Goal: Information Seeking & Learning: Learn about a topic

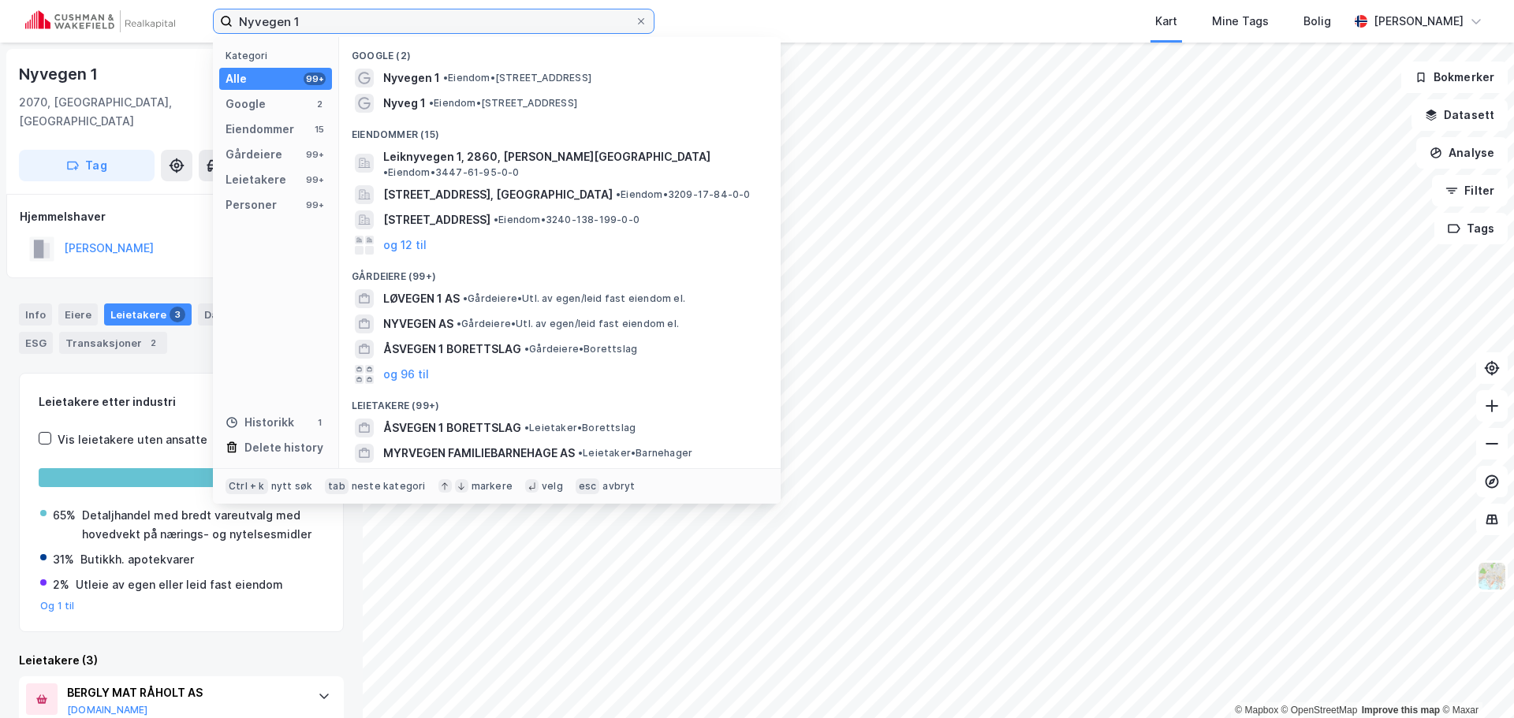
drag, startPoint x: 554, startPoint y: 28, endPoint x: 207, endPoint y: 8, distance: 348.3
click at [207, 8] on div "Nyvegen 1 Kategori Alle 99+ Google 2 Eiendommer 15 Gårdeiere 99+ Leietakere 99+…" at bounding box center [757, 21] width 1514 height 43
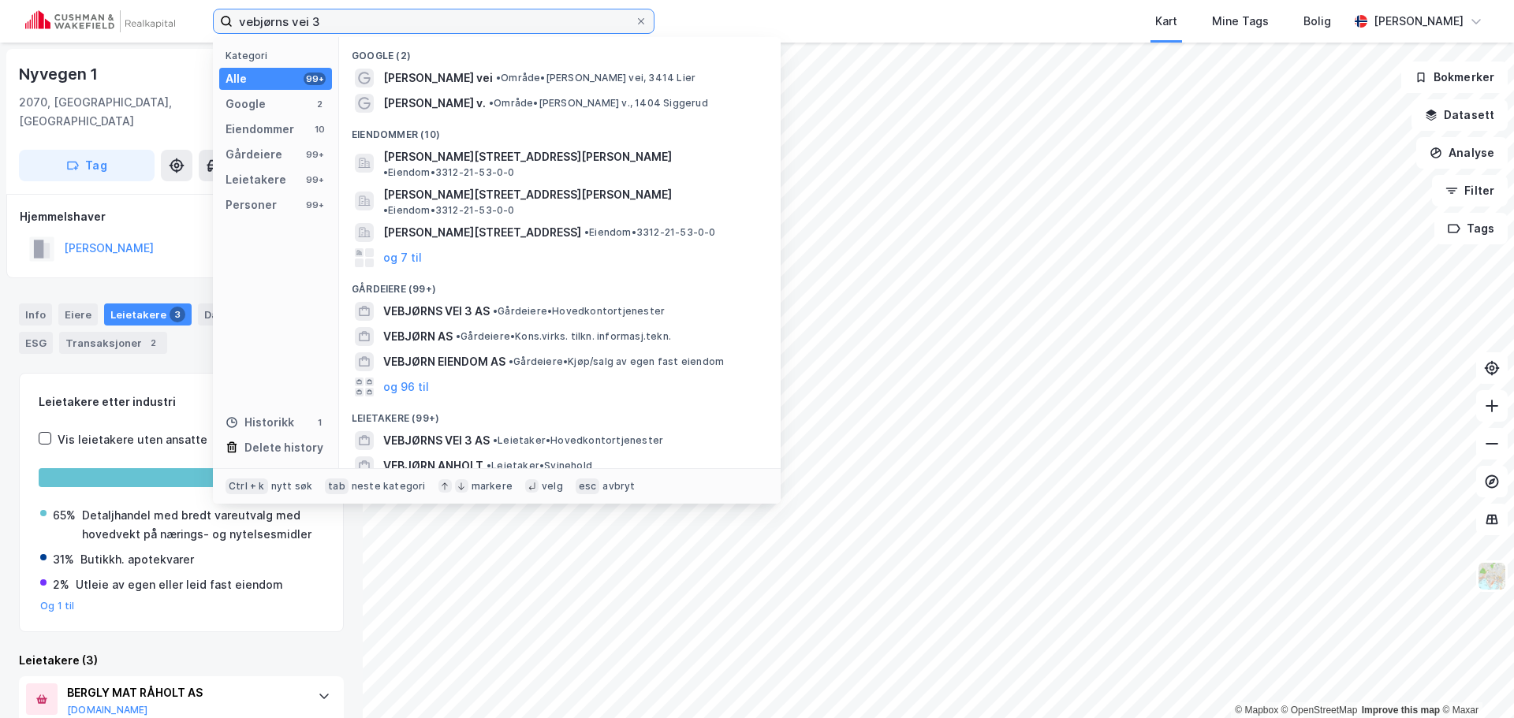
type input "vebjørns vei 3"
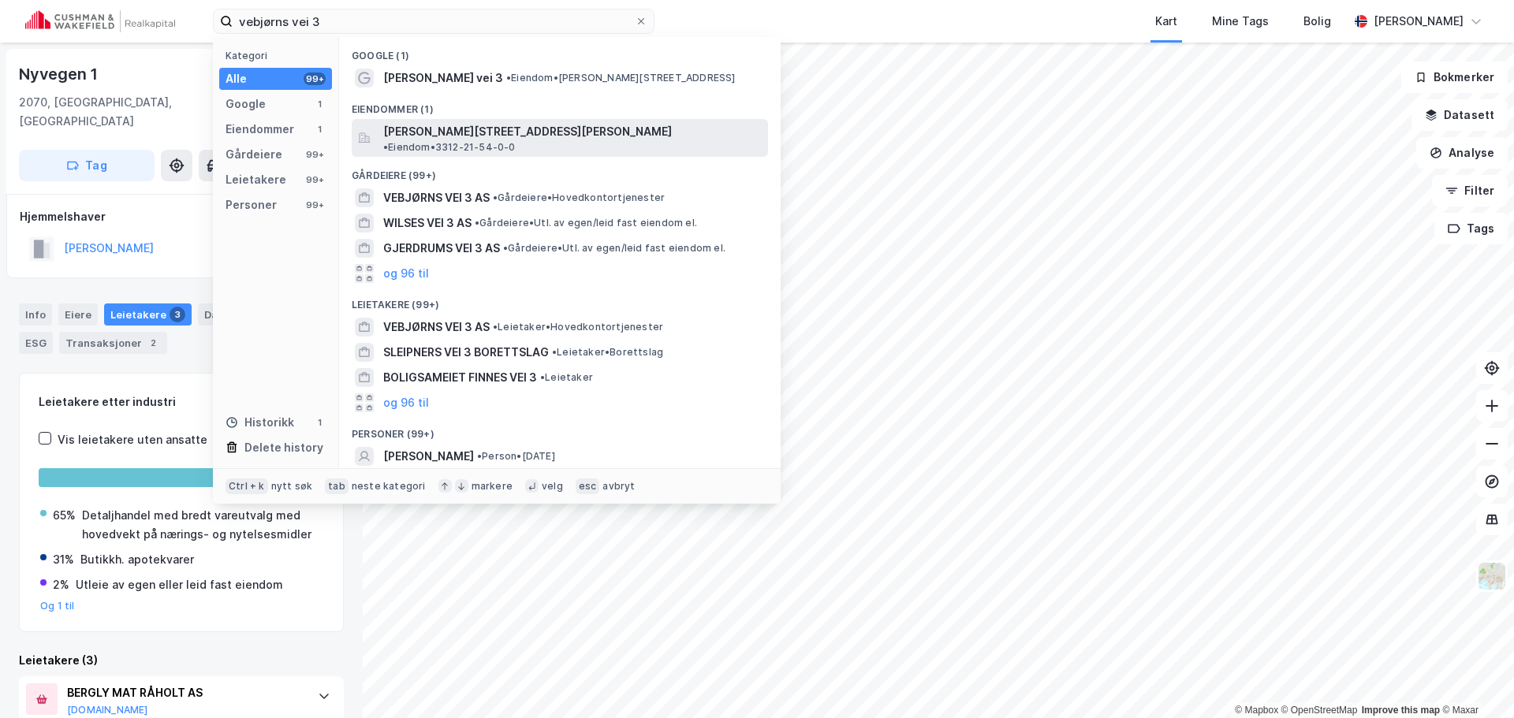
click at [430, 126] on span "[PERSON_NAME][STREET_ADDRESS][PERSON_NAME]" at bounding box center [527, 131] width 289 height 19
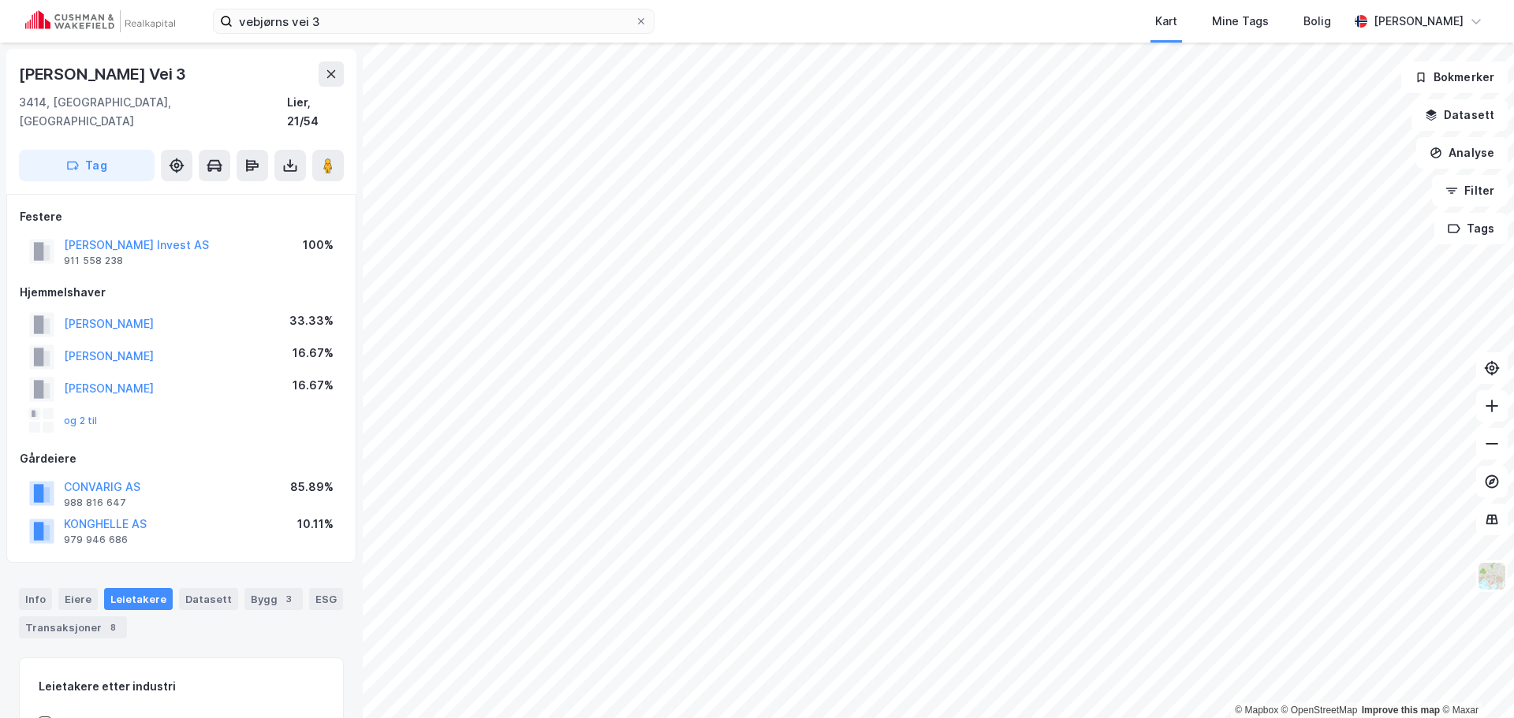
scroll to position [2, 0]
click at [333, 155] on icon at bounding box center [328, 163] width 16 height 16
click at [1452, 166] on button "Analyse" at bounding box center [1461, 153] width 91 height 32
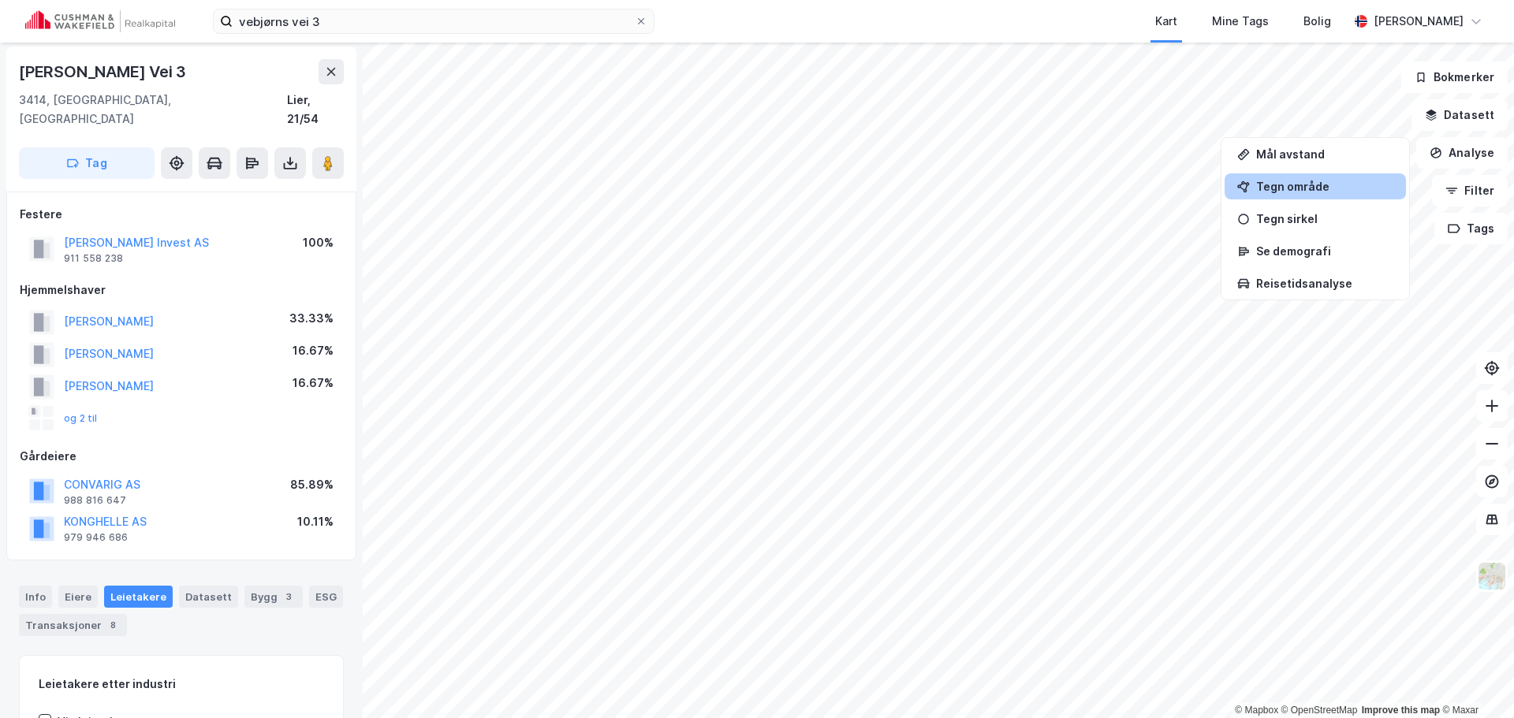
click at [1340, 182] on div "Tegn område" at bounding box center [1324, 186] width 137 height 13
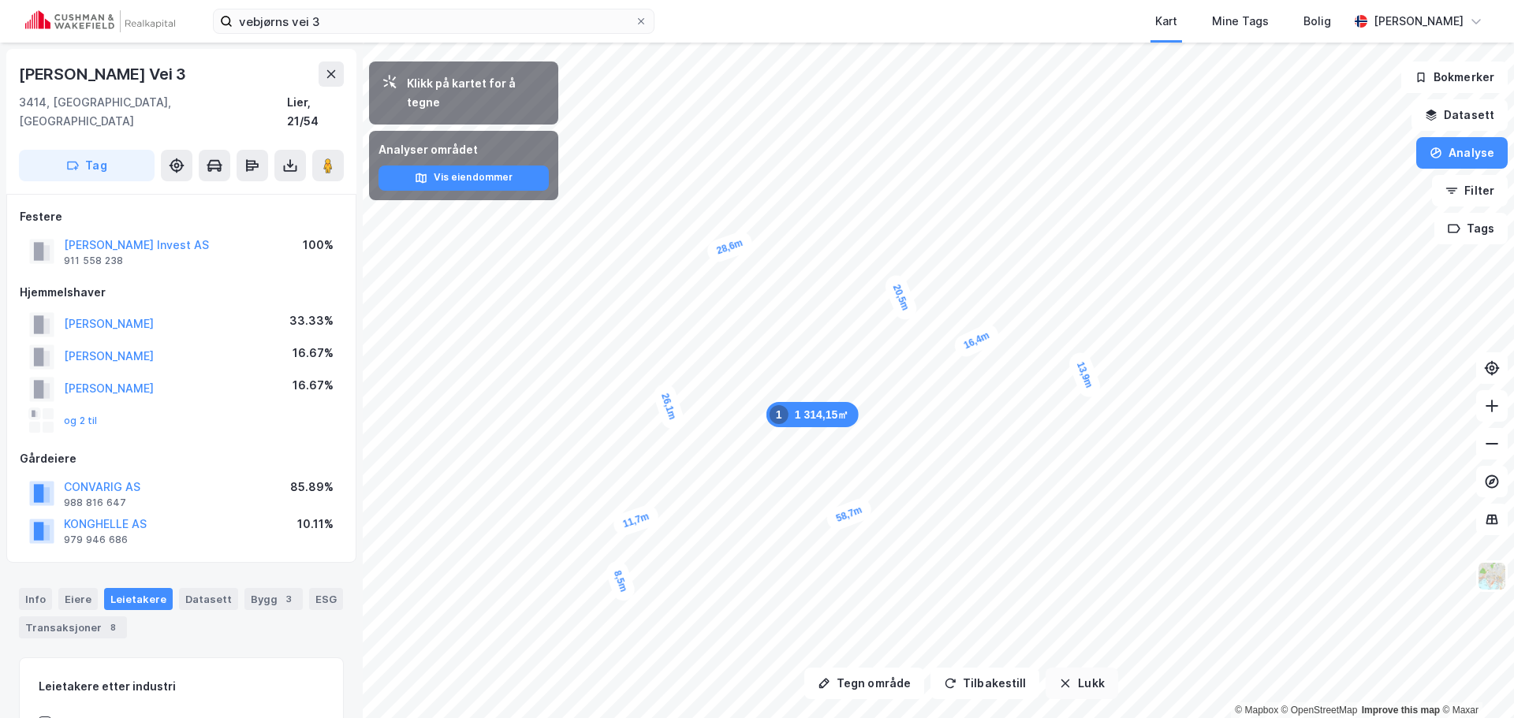
click at [1079, 687] on button "Lukk" at bounding box center [1082, 684] width 72 height 32
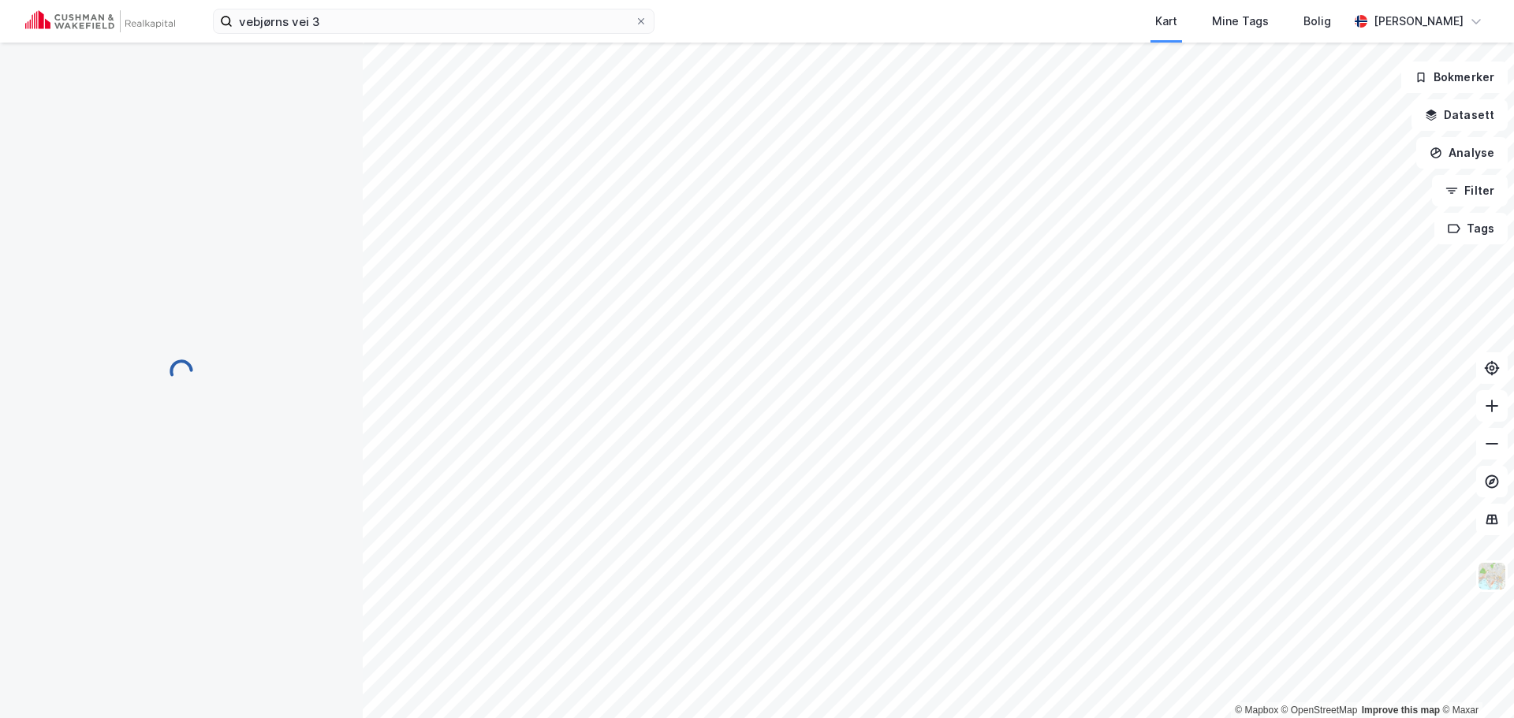
scroll to position [2, 0]
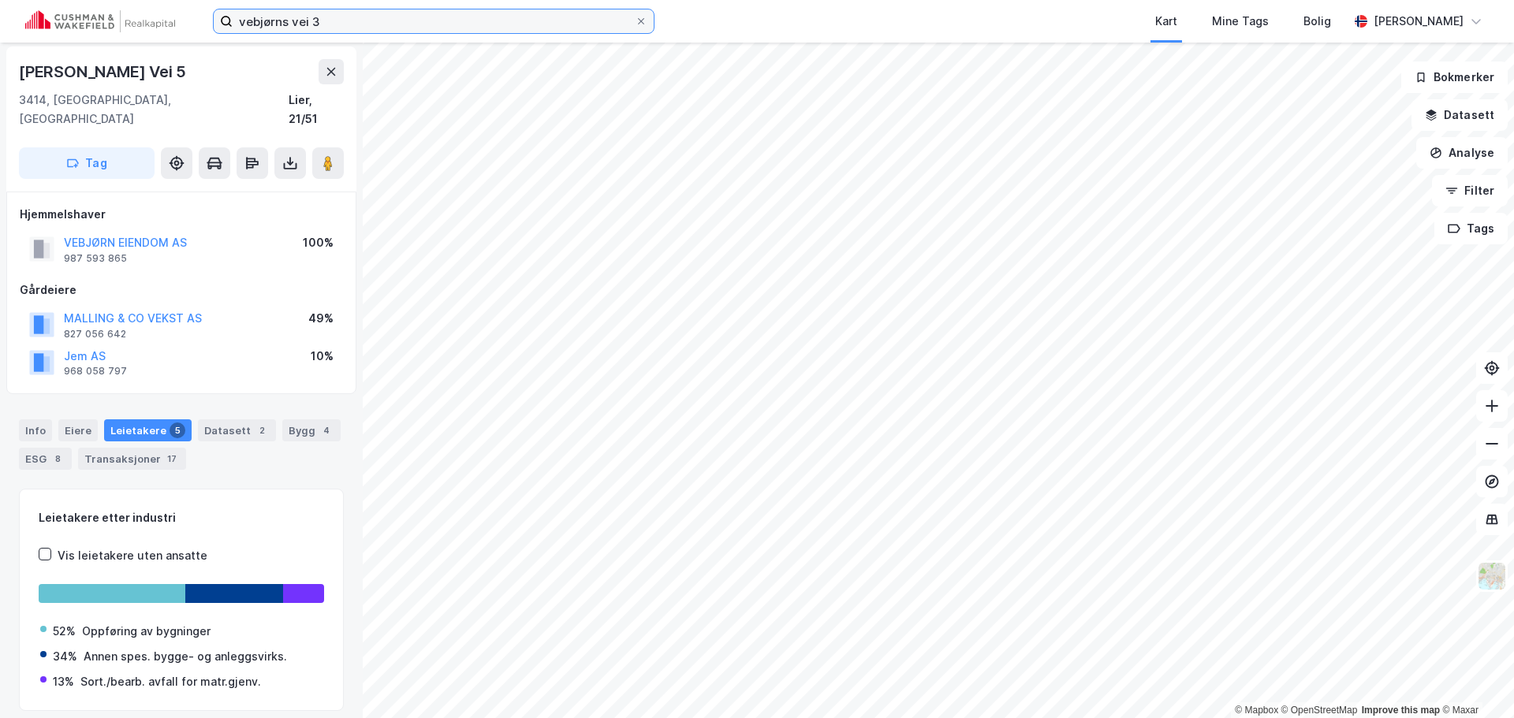
click at [367, 23] on input "vebjørns vei 3" at bounding box center [434, 21] width 402 height 24
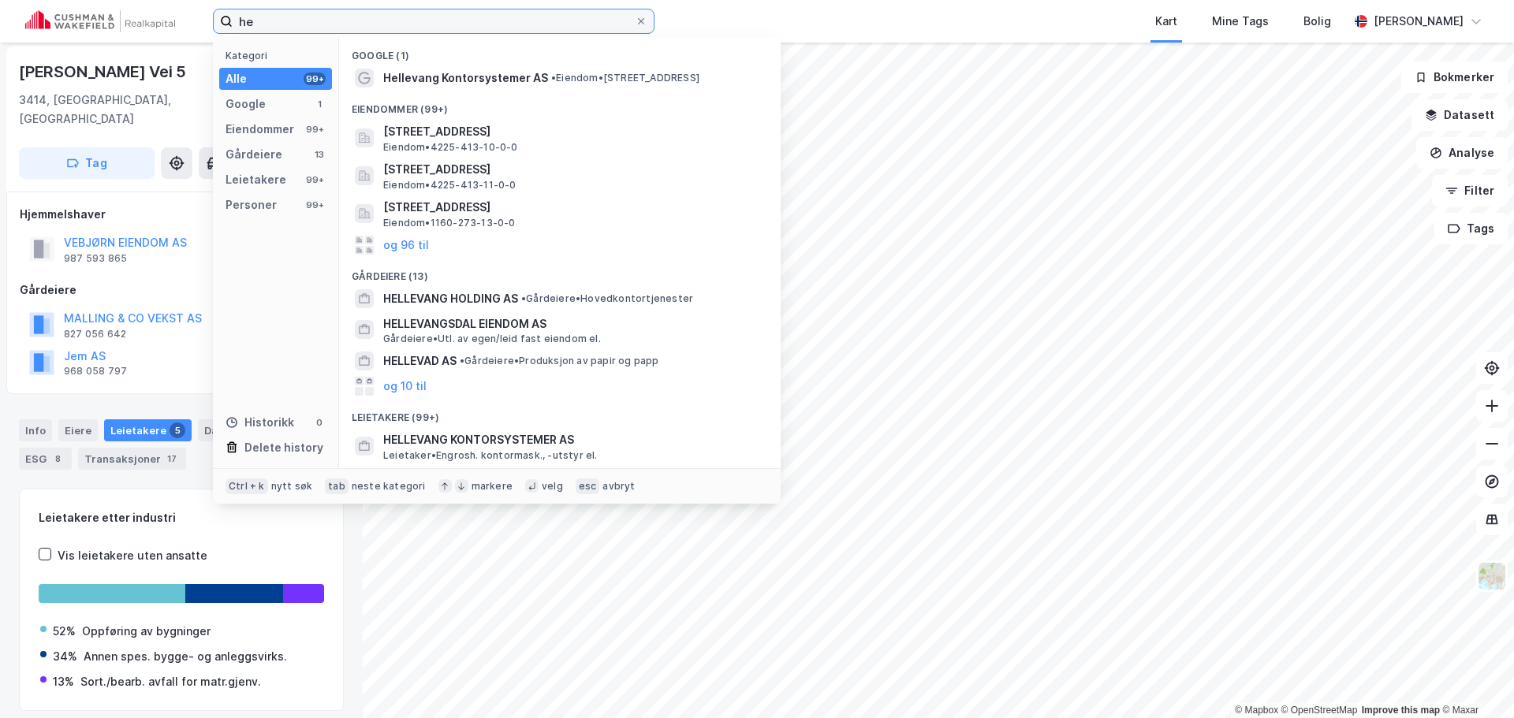
type input "h"
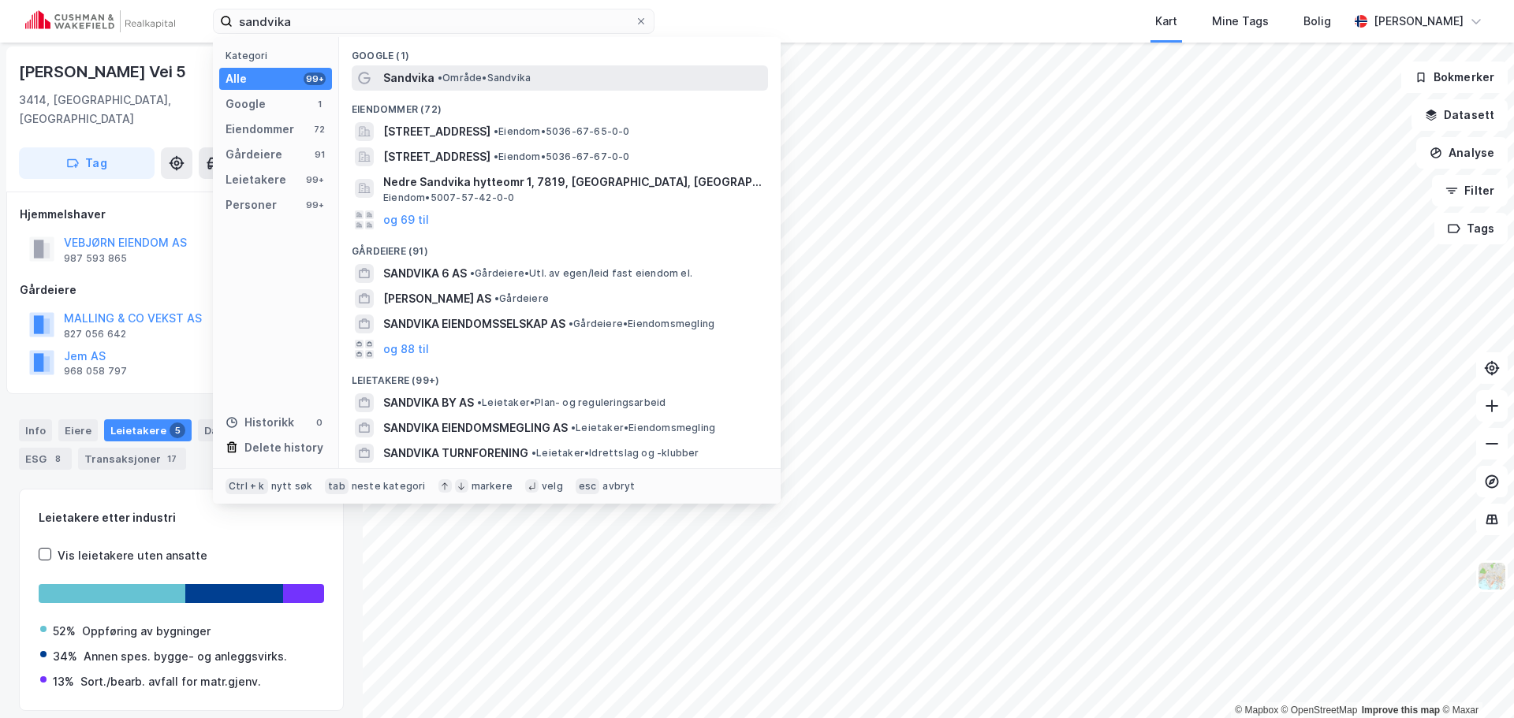
click at [499, 74] on span "• Område • [GEOGRAPHIC_DATA]" at bounding box center [484, 78] width 93 height 13
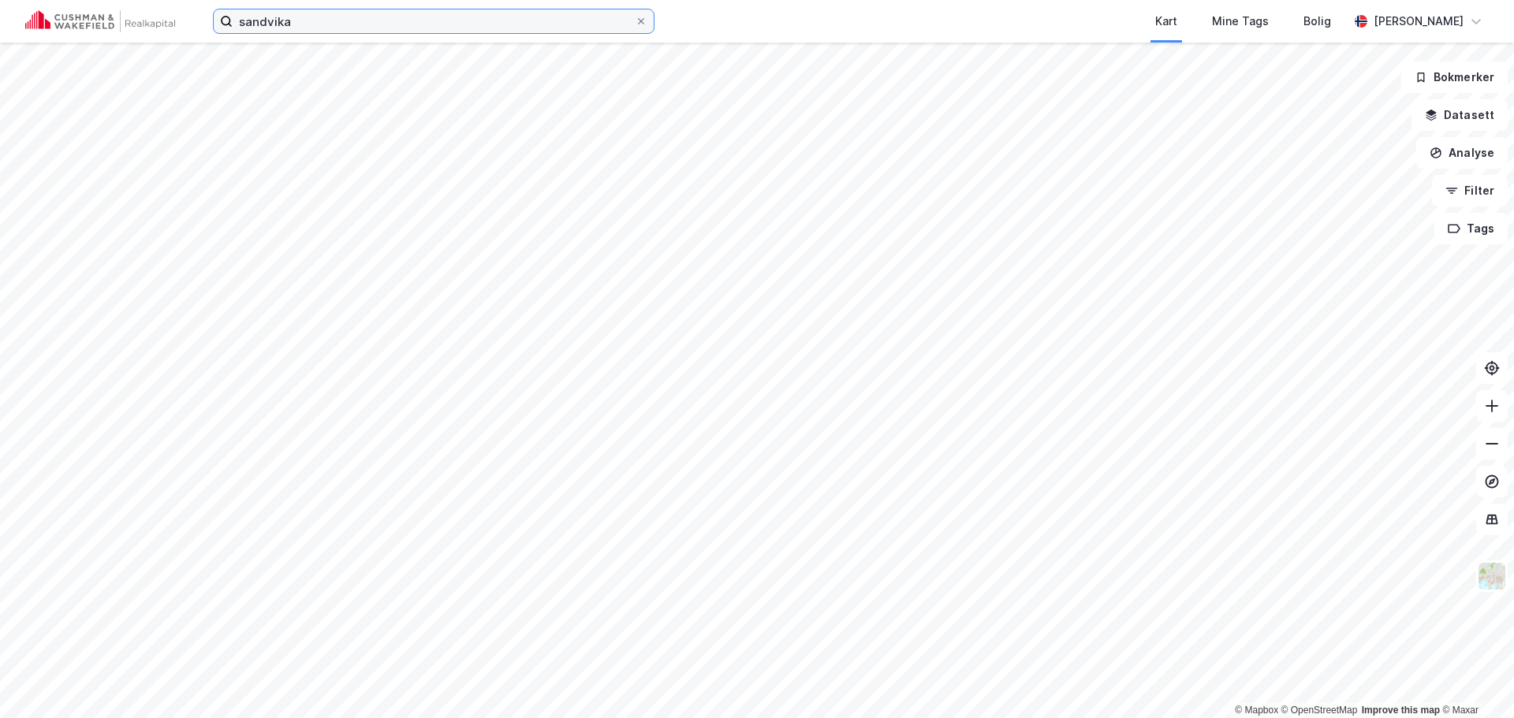
click at [512, 26] on input "sandvika" at bounding box center [434, 21] width 402 height 24
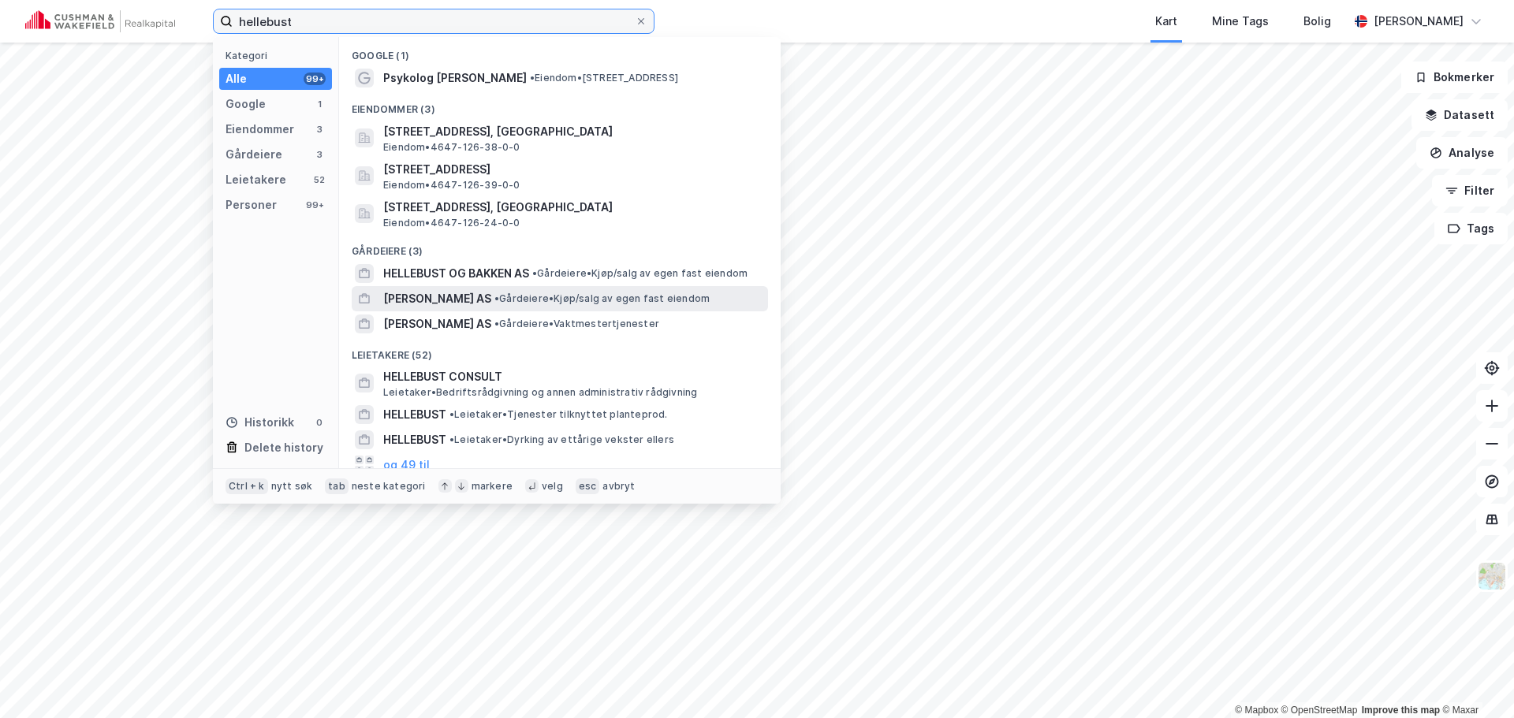
type input "hellebust"
click at [528, 296] on span "• Gårdeiere • Kjøp/salg av egen fast eiendom" at bounding box center [601, 299] width 215 height 13
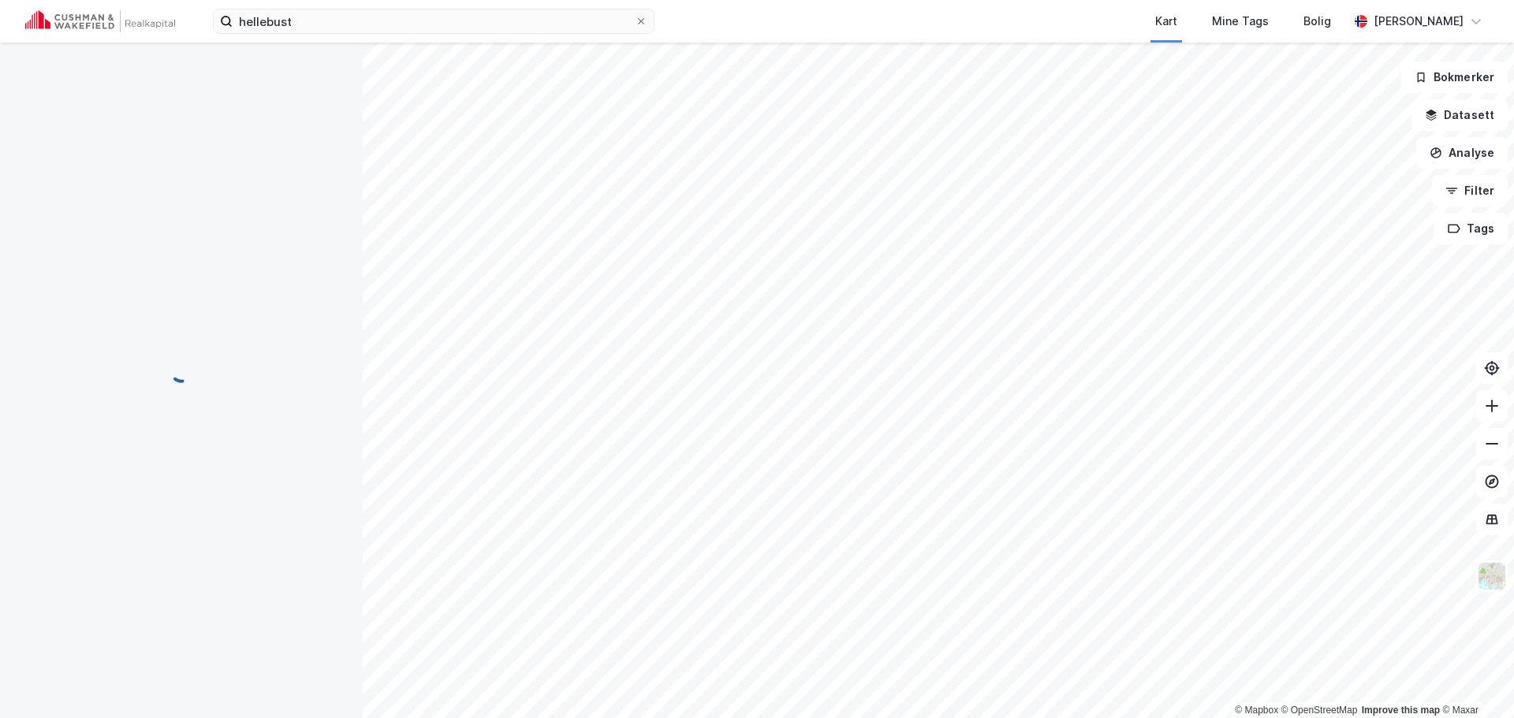
scroll to position [2, 0]
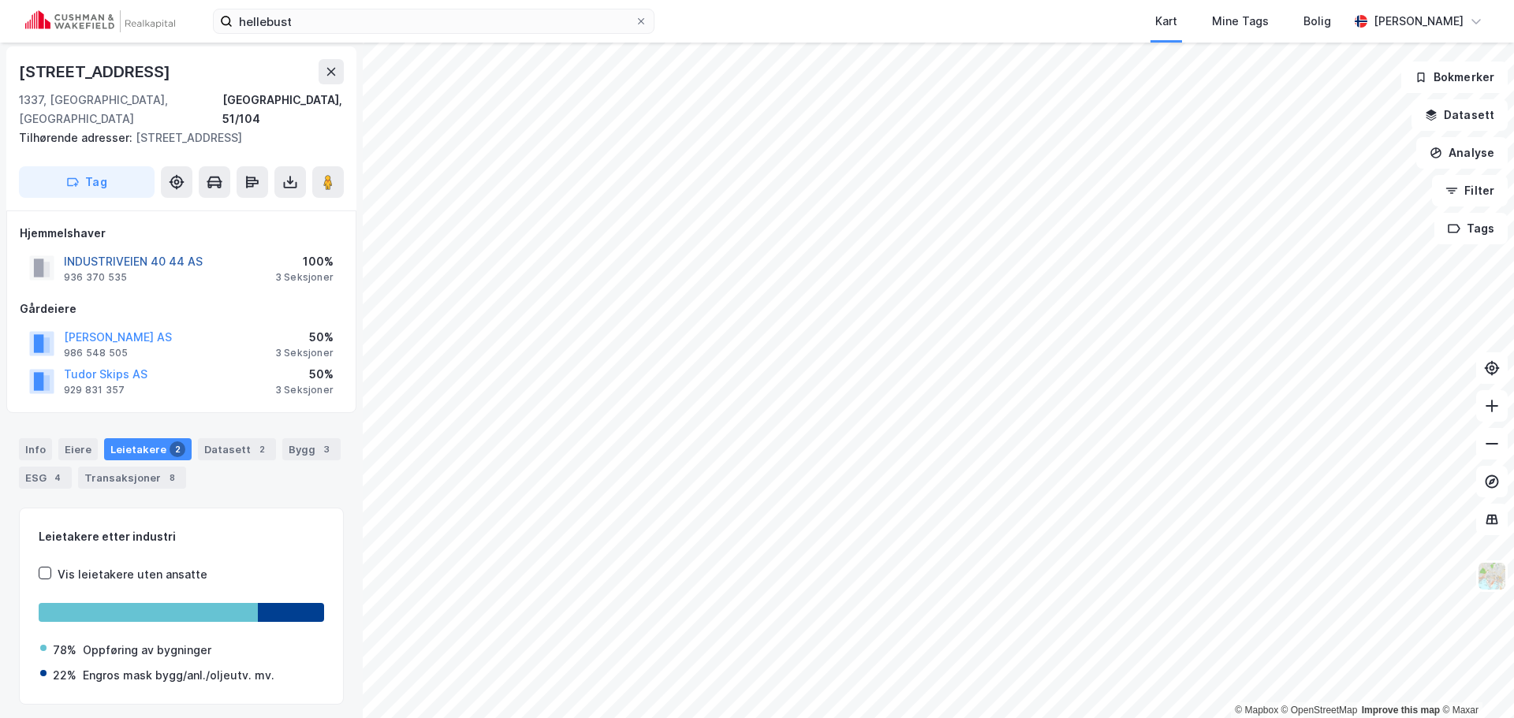
click at [0, 0] on button "INDUSTRIVEIEN 40 44 AS" at bounding box center [0, 0] width 0 height 0
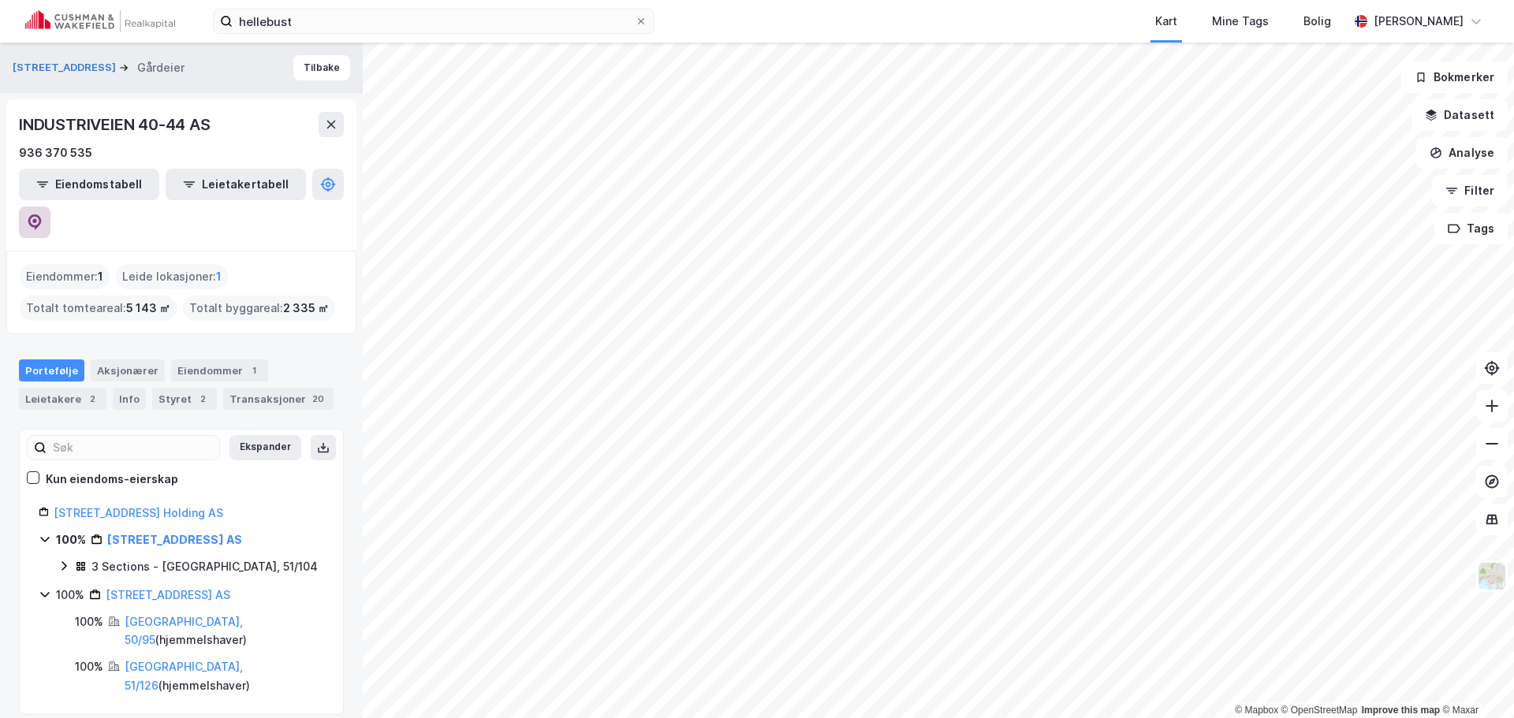
click at [43, 214] on icon at bounding box center [35, 222] width 16 height 16
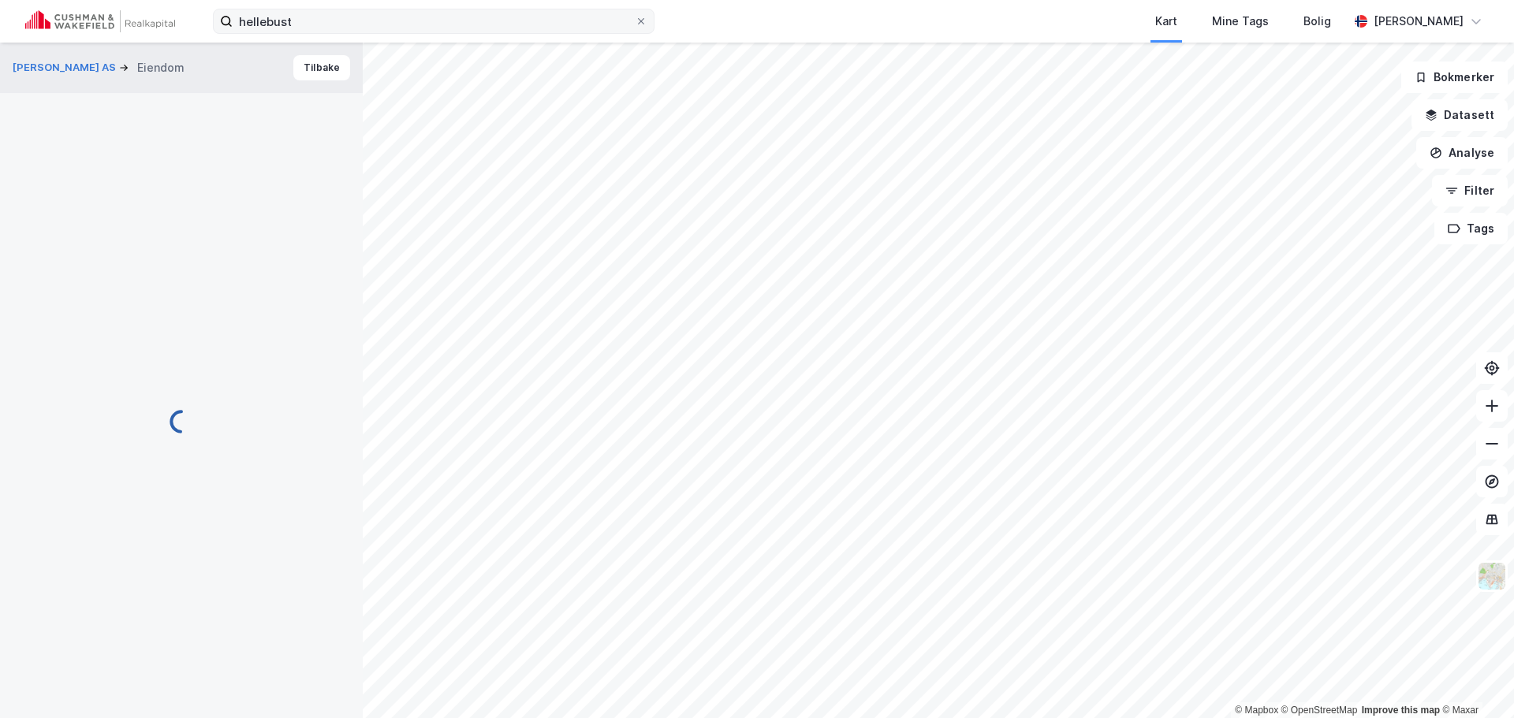
scroll to position [2, 0]
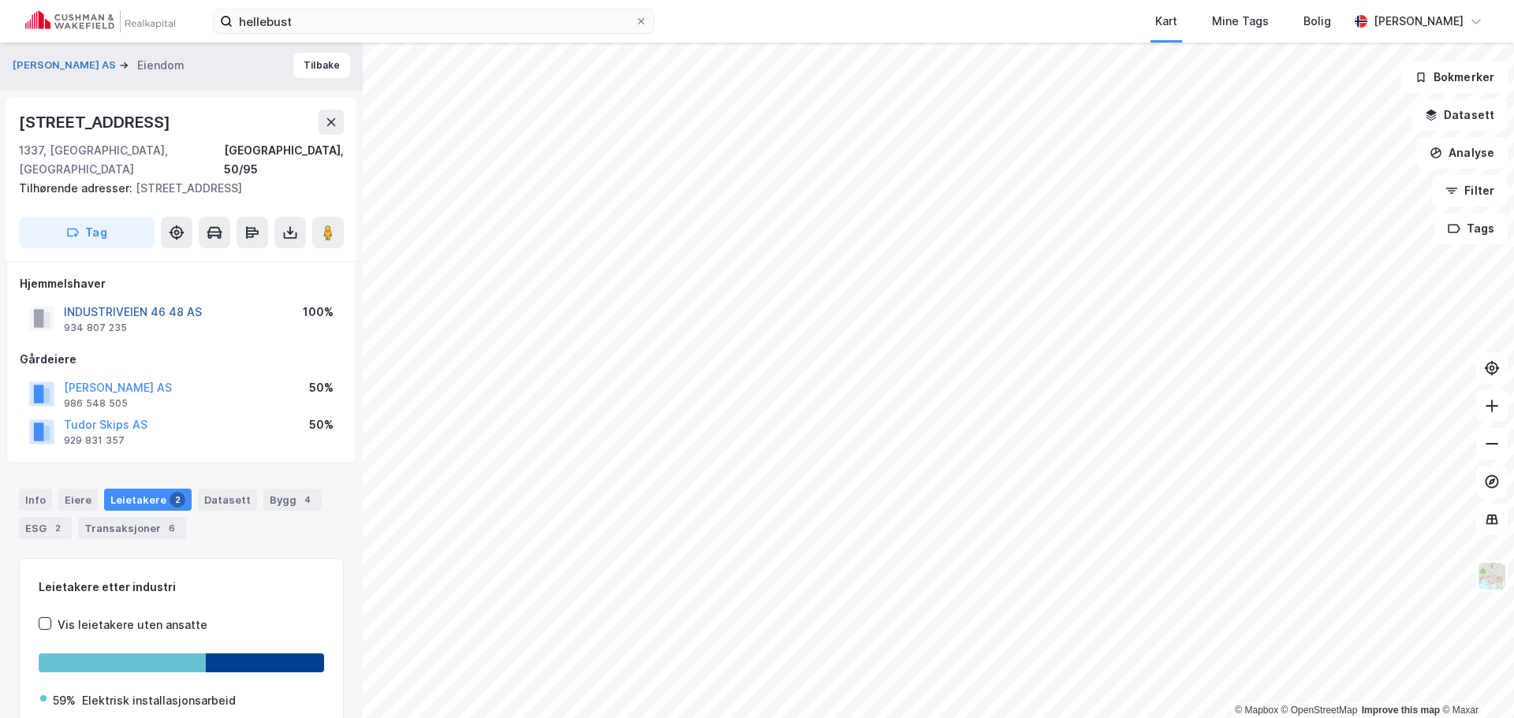
click at [0, 0] on button "INDUSTRIVEIEN 46 48 AS" at bounding box center [0, 0] width 0 height 0
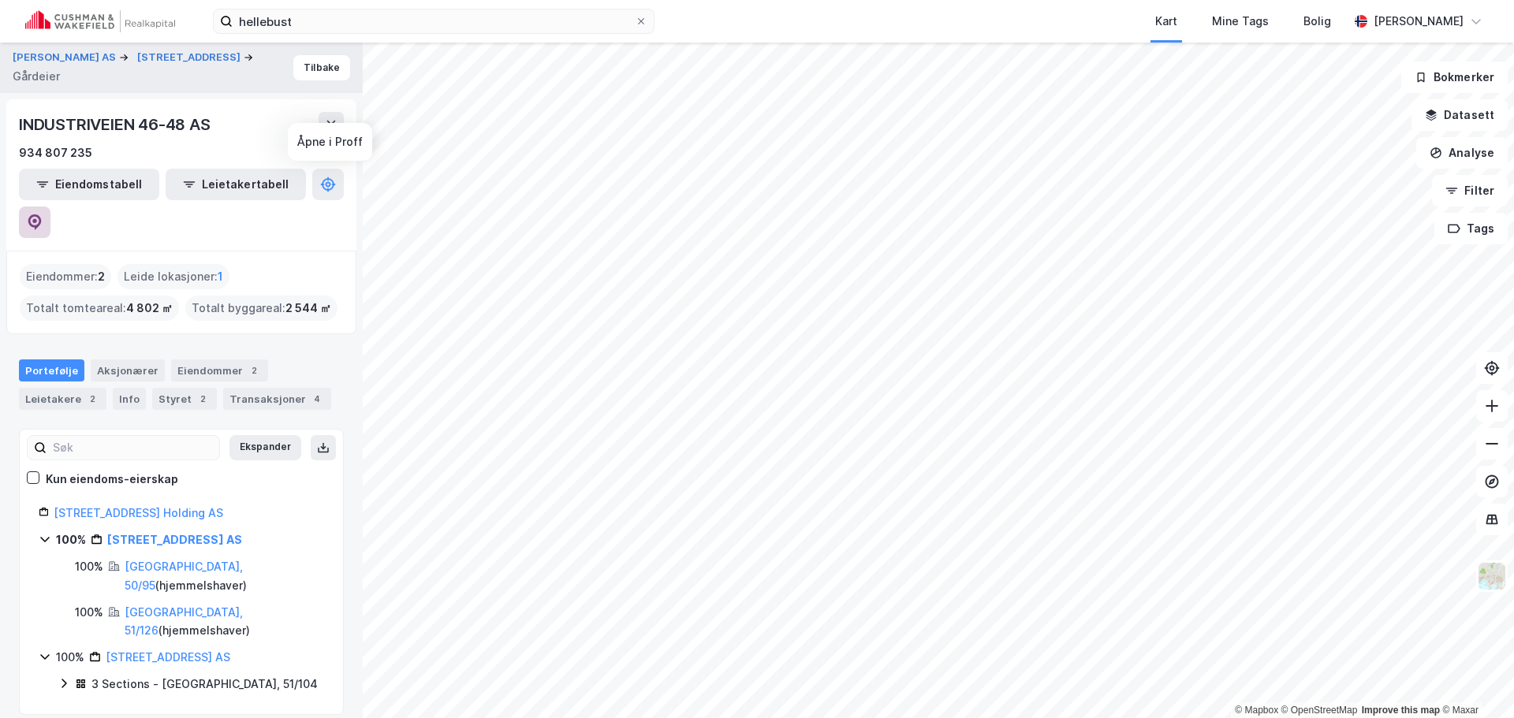
click at [50, 207] on button at bounding box center [35, 223] width 32 height 32
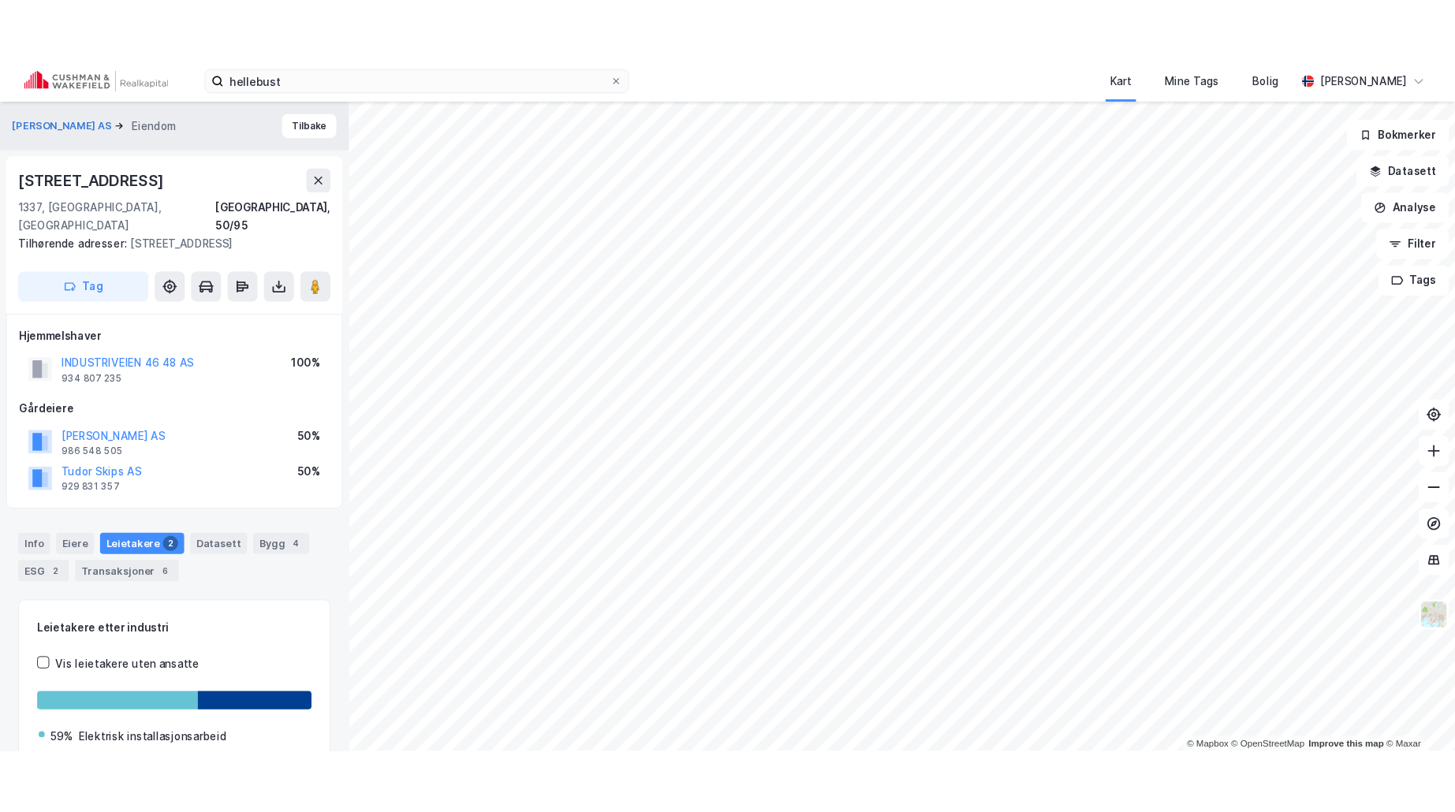
scroll to position [2, 0]
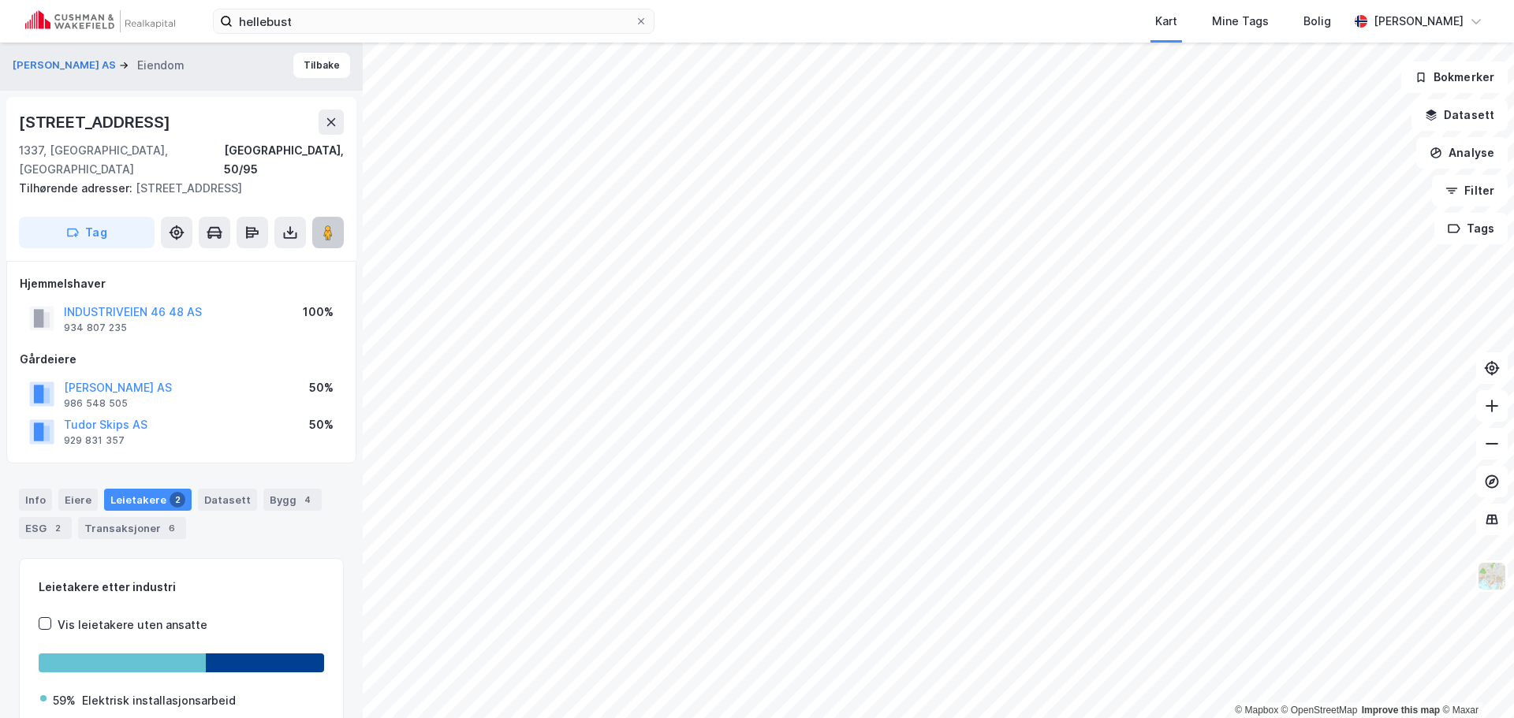
click at [321, 225] on icon at bounding box center [328, 233] width 16 height 16
drag, startPoint x: 144, startPoint y: 117, endPoint x: 21, endPoint y: 124, distance: 124.0
click at [21, 124] on div "[STREET_ADDRESS]" at bounding box center [181, 122] width 325 height 25
copy div "[STREET_ADDRESS]"
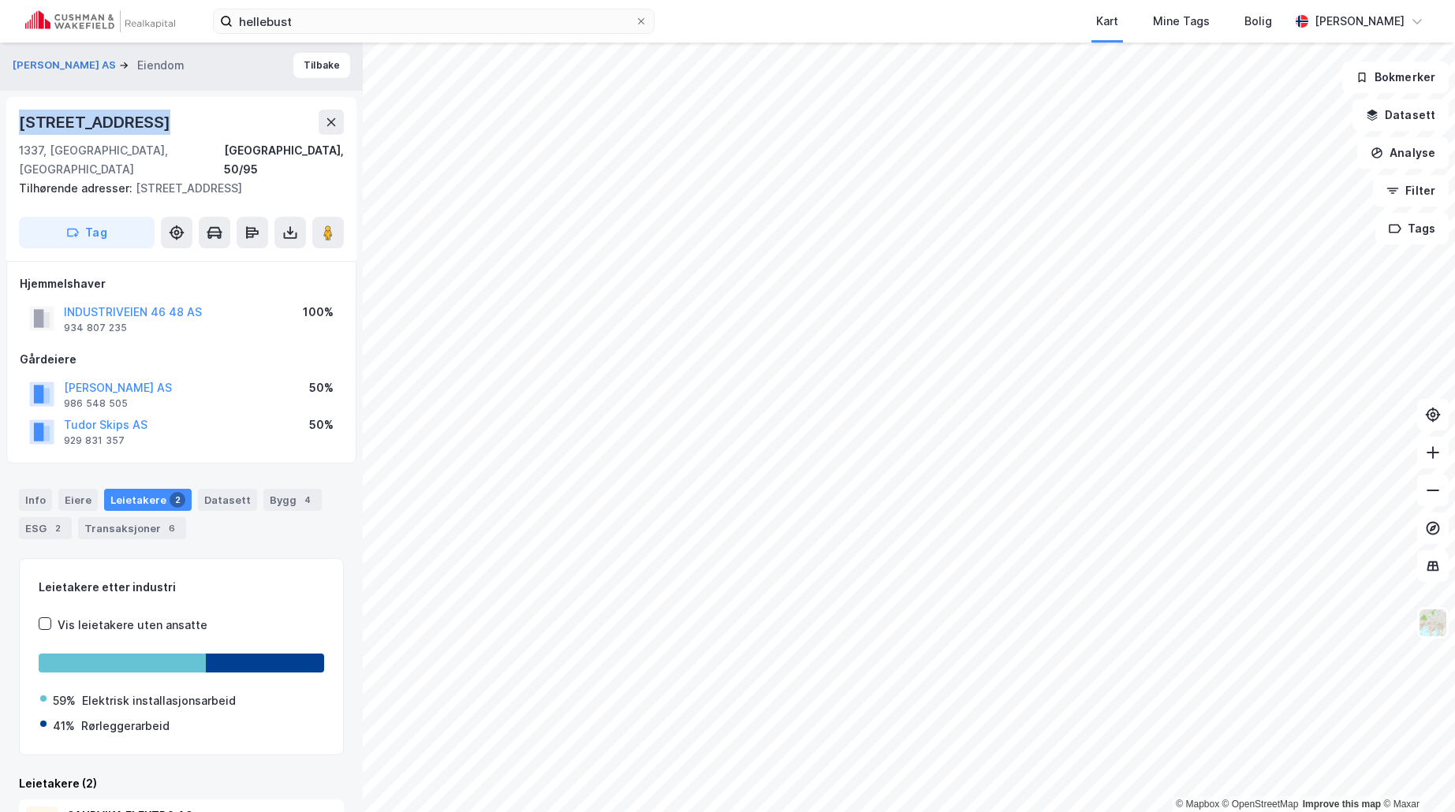
scroll to position [0, 0]
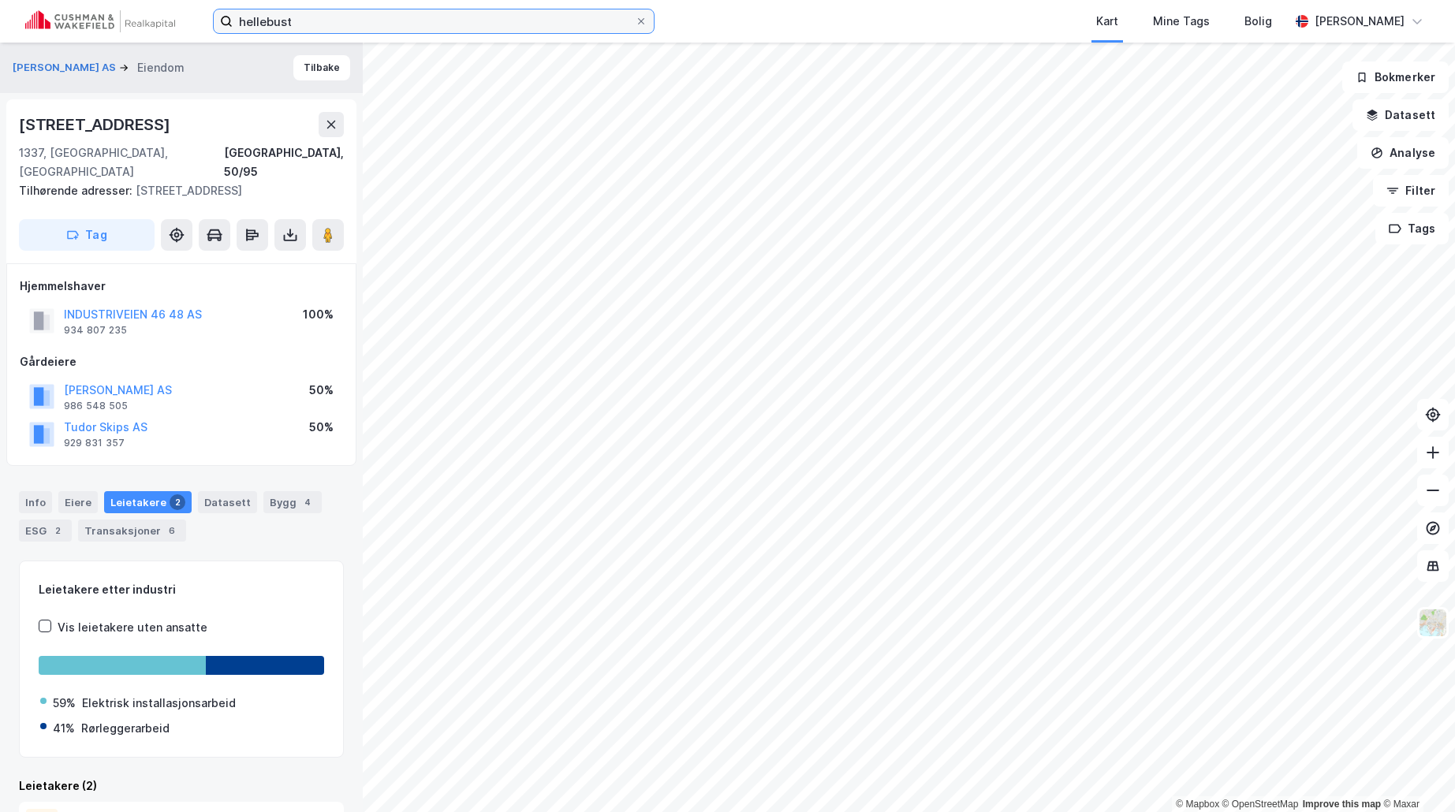
click at [100, 13] on div "hellebust Kart Mine Tags Bolig [PERSON_NAME]" at bounding box center [727, 21] width 1455 height 43
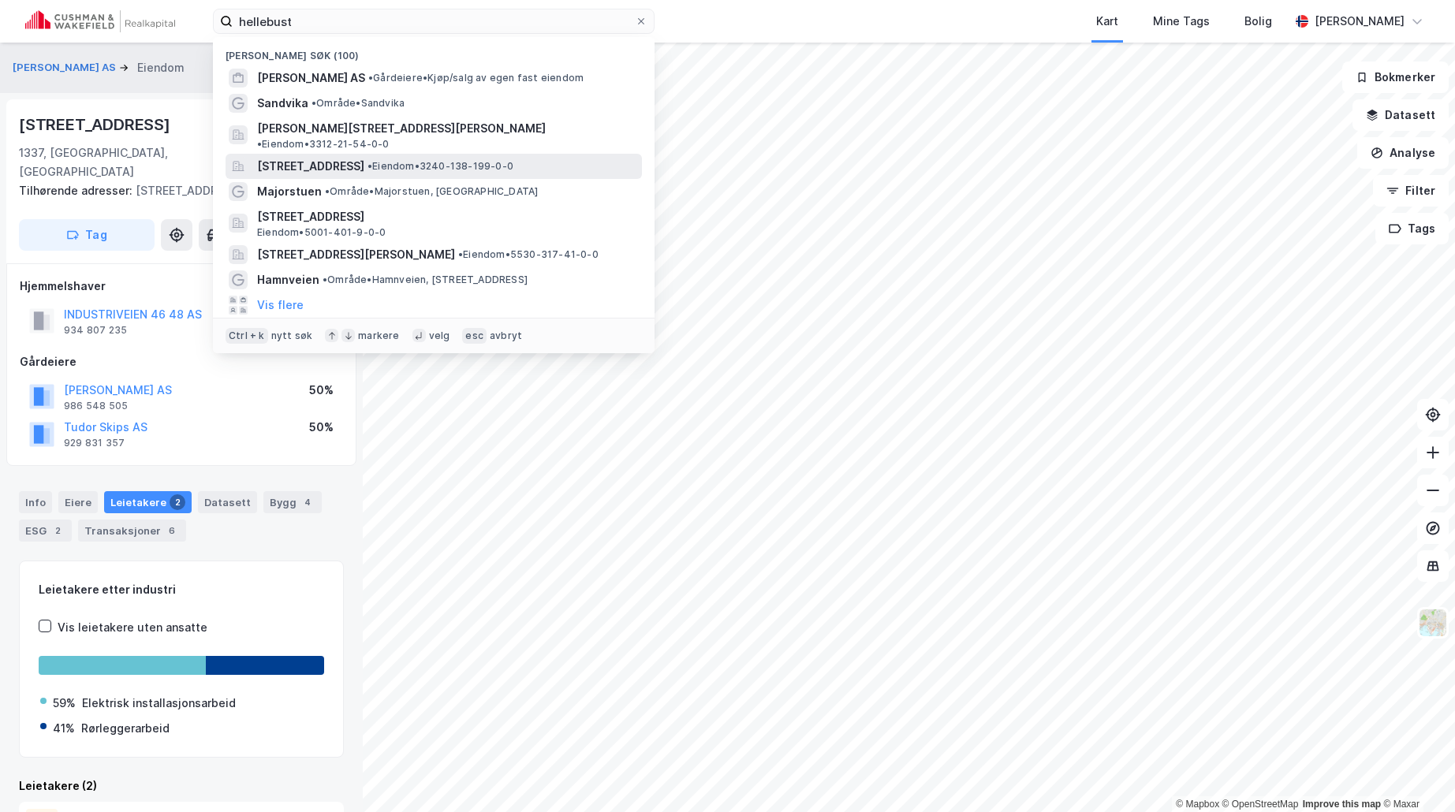
click at [332, 157] on span "[STREET_ADDRESS]" at bounding box center [310, 166] width 107 height 19
